Goal: Navigation & Orientation: Find specific page/section

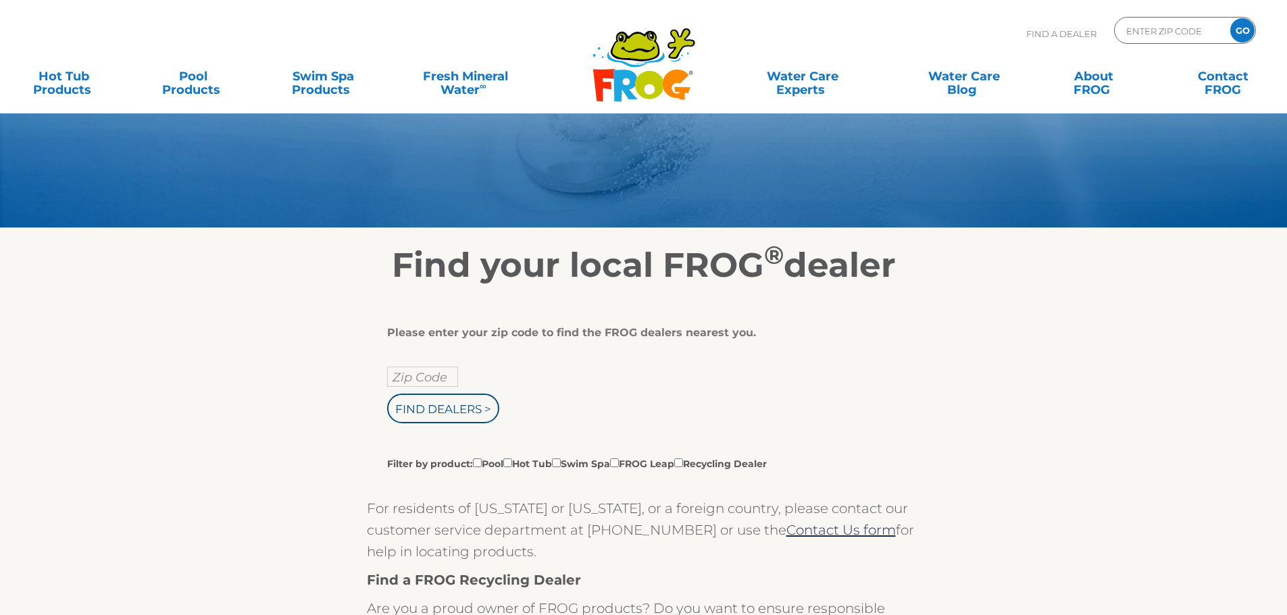
scroll to position [68, 0]
click at [436, 367] on input "text" at bounding box center [422, 376] width 71 height 20
type input "65721"
click at [424, 410] on input "Find Dealers >" at bounding box center [443, 408] width 112 height 30
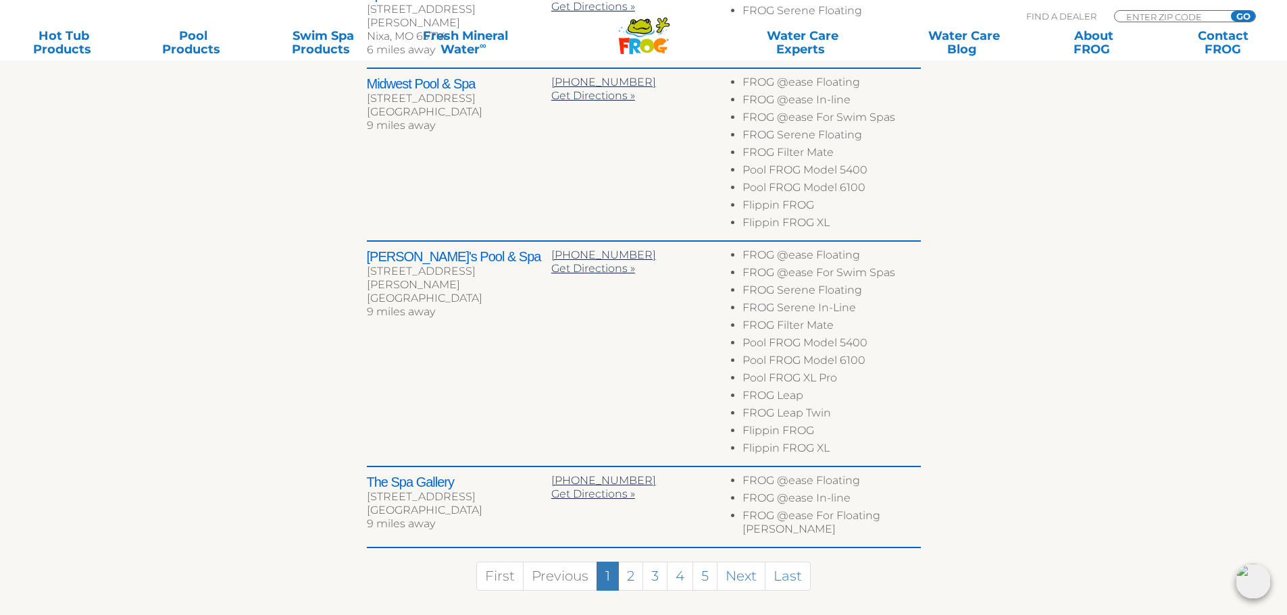
scroll to position [811, 0]
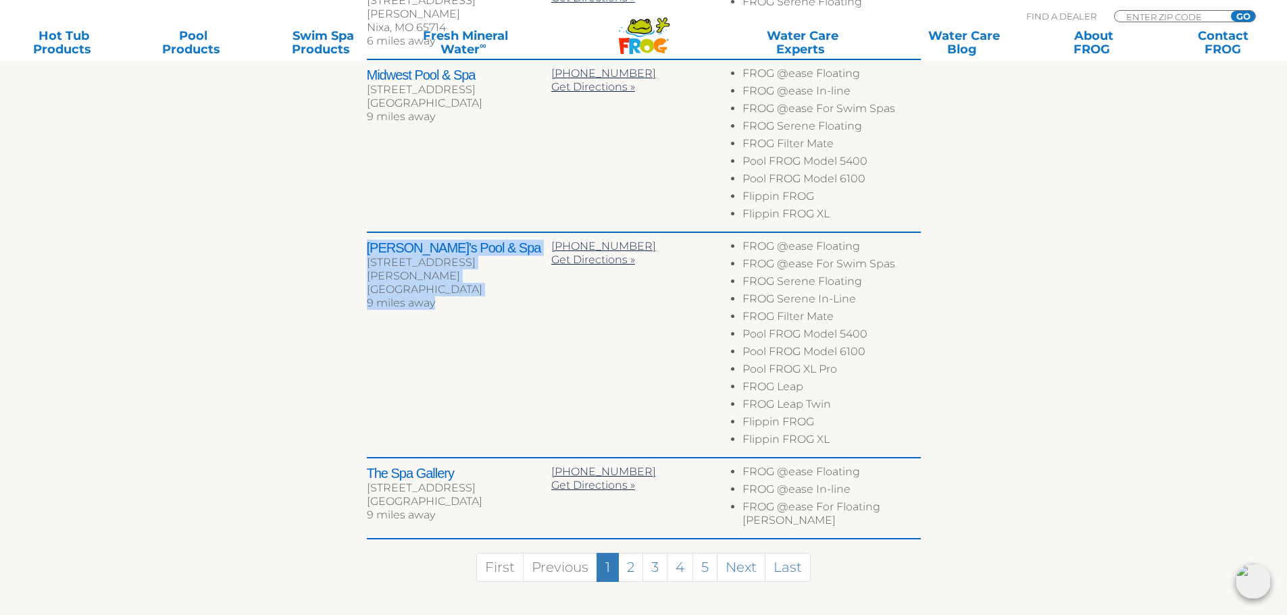
drag, startPoint x: 366, startPoint y: 219, endPoint x: 453, endPoint y: 259, distance: 96.1
click at [453, 259] on div "[PERSON_NAME]'s Pool & Spa [STREET_ADDRESS][PERSON_NAME] 9 miles away" at bounding box center [459, 277] width 184 height 74
copy div "[PERSON_NAME]'s Pool & Spa [STREET_ADDRESS][PERSON_NAME] 9 miles away"
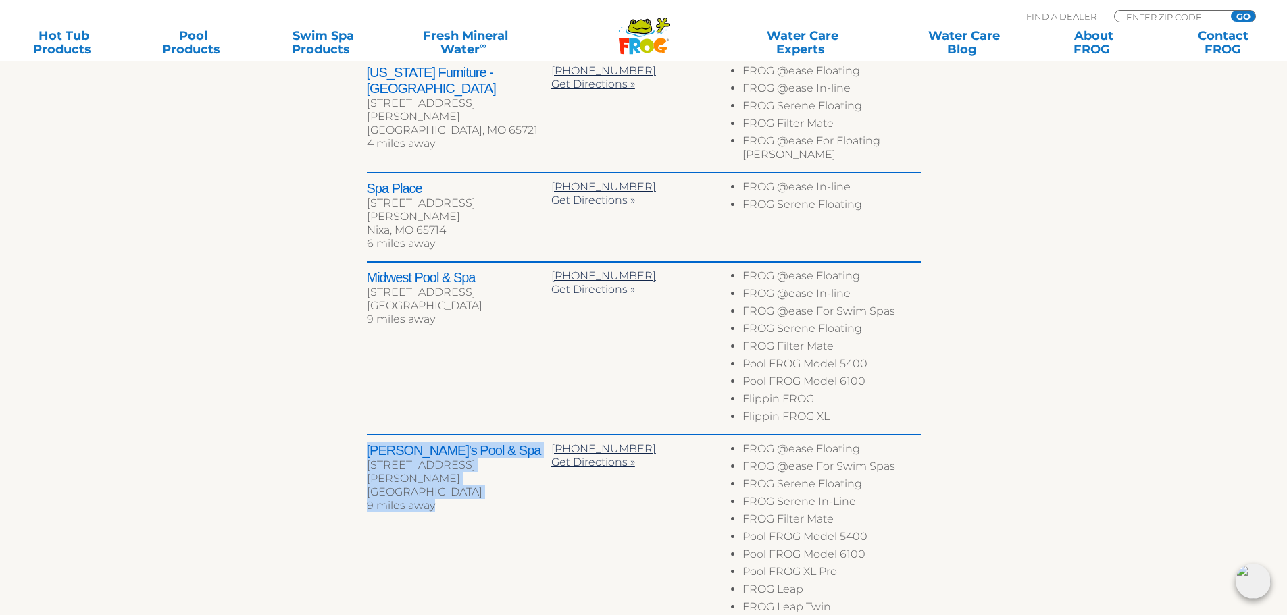
scroll to position [405, 0]
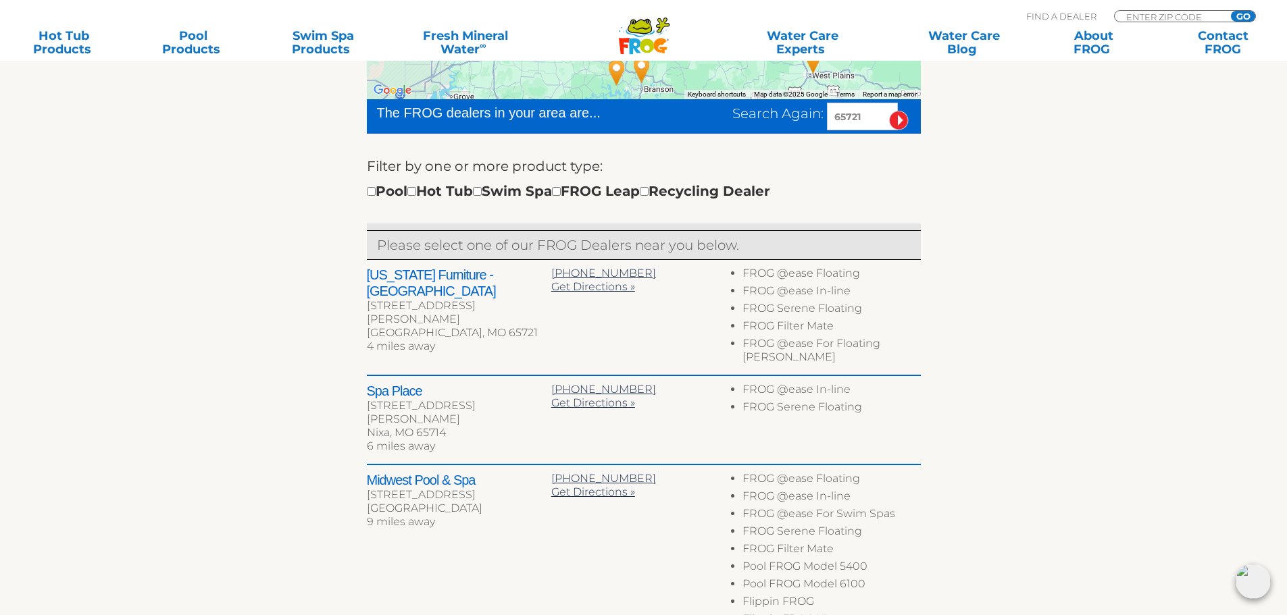
click at [430, 275] on h2 "[US_STATE] Furniture - [GEOGRAPHIC_DATA]" at bounding box center [459, 283] width 184 height 32
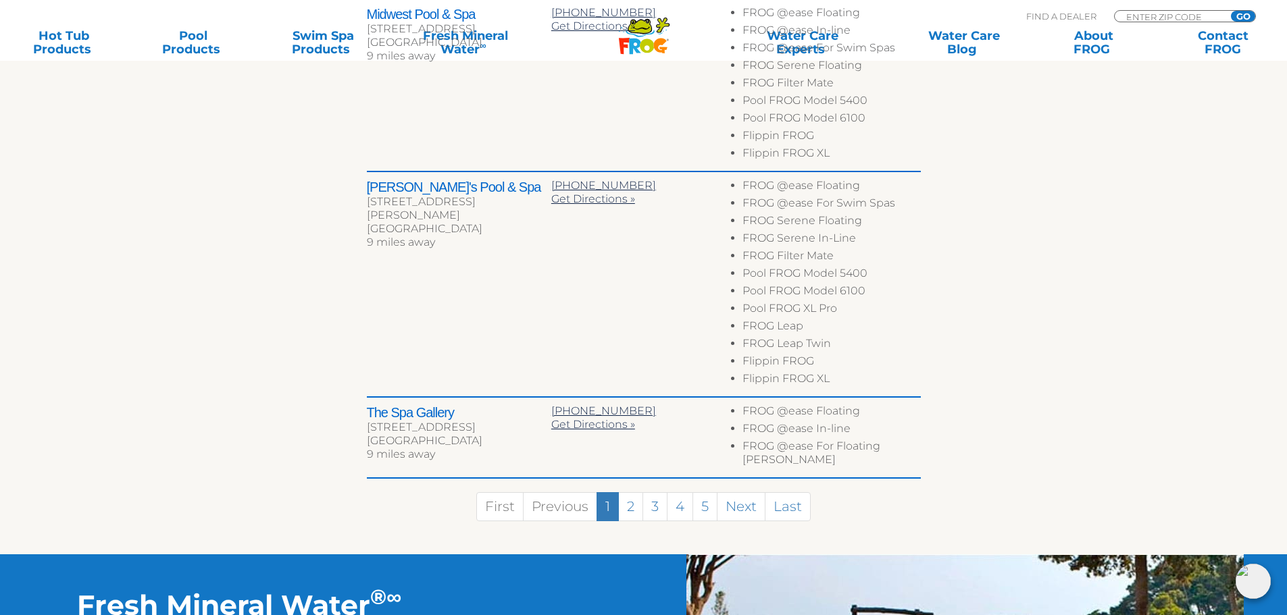
scroll to position [878, 0]
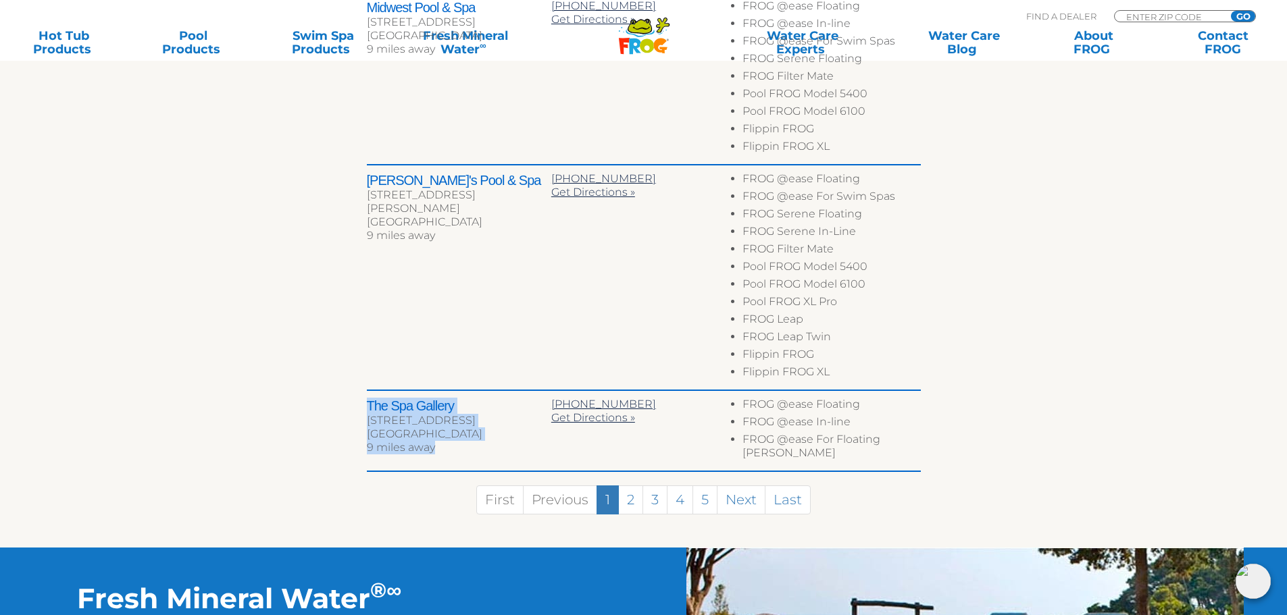
drag, startPoint x: 364, startPoint y: 372, endPoint x: 449, endPoint y: 417, distance: 95.8
click at [449, 417] on div "← Move left → Move right ↑ Move up ↓ Move down + Zoom in - Zoom out Home Jump l…" at bounding box center [643, 10] width 831 height 1073
copy div "The Spa Gallery [STREET_ADDRESS] 9 miles away"
